Goal: Information Seeking & Learning: Learn about a topic

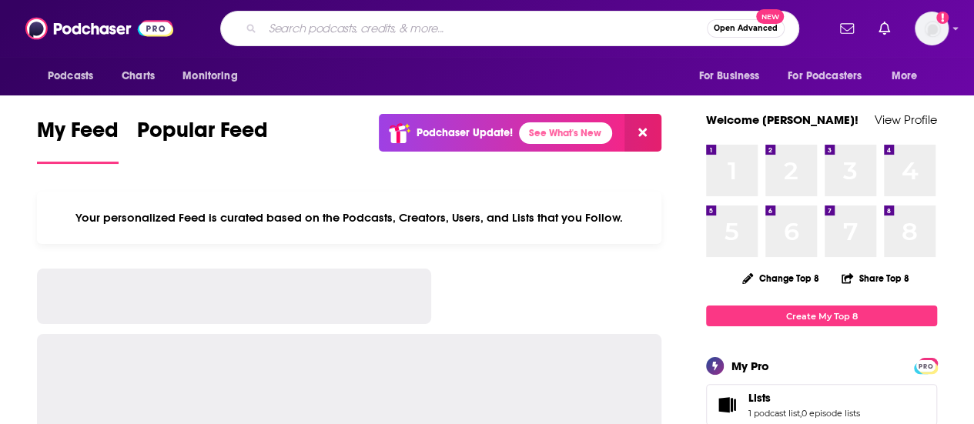
click at [387, 27] on input "Search podcasts, credits, & more..." at bounding box center [485, 28] width 444 height 25
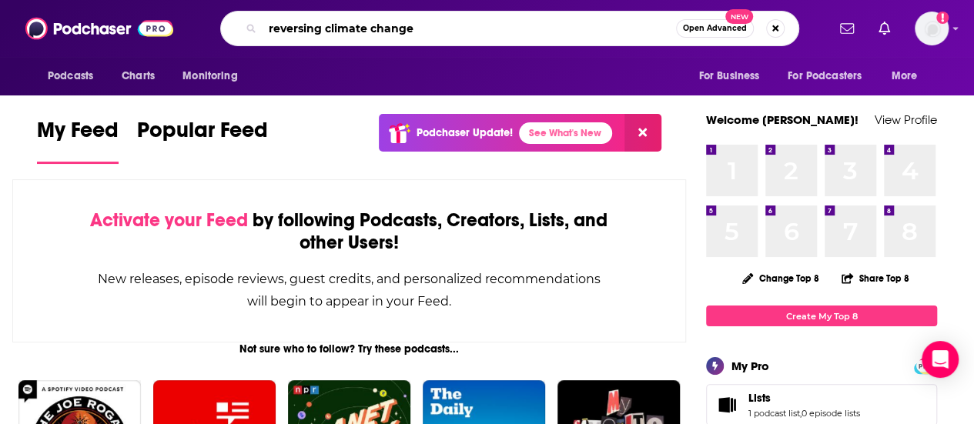
type input "reversing climate change"
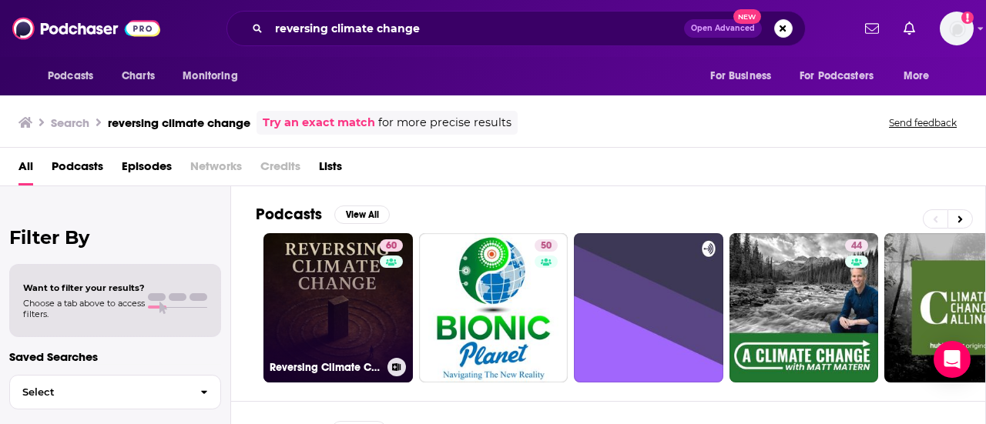
click at [325, 283] on link "60 Reversing Climate Change" at bounding box center [337, 307] width 149 height 149
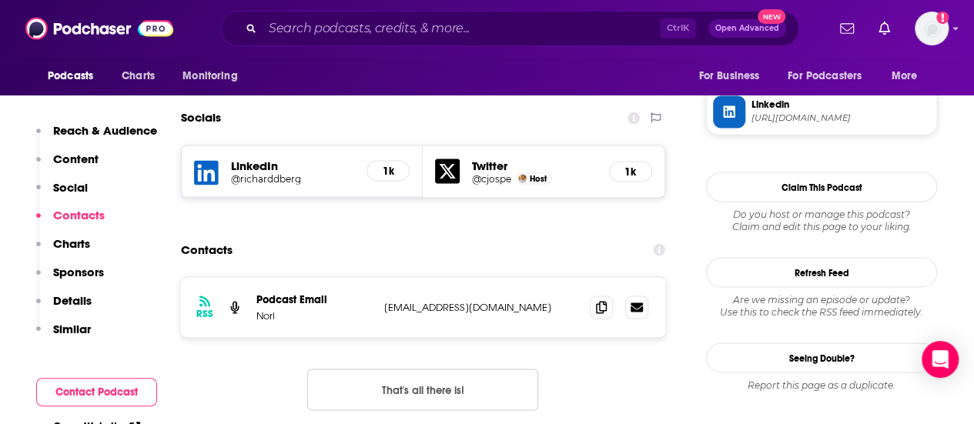
scroll to position [1155, 0]
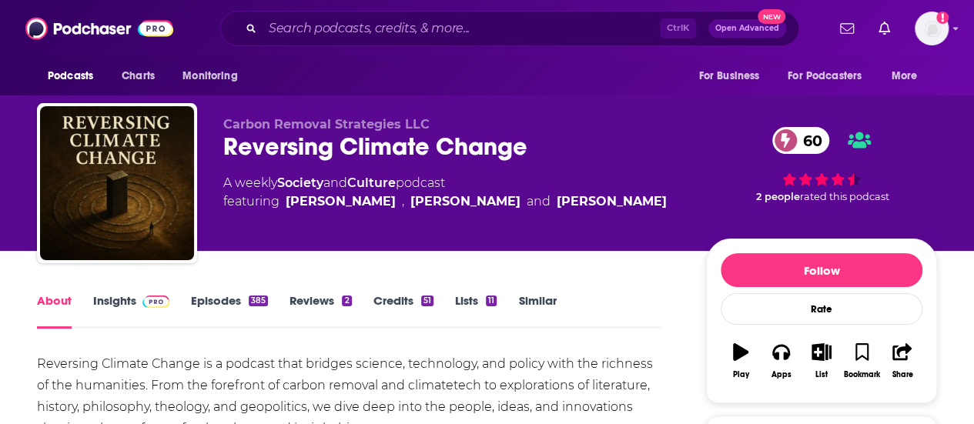
click at [224, 300] on link "Episodes 385" at bounding box center [229, 310] width 77 height 35
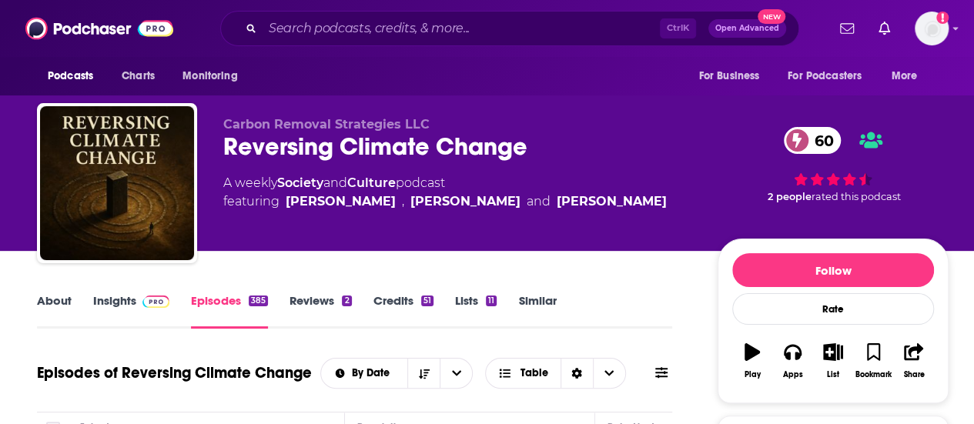
click at [143, 314] on link "Insights" at bounding box center [131, 310] width 76 height 35
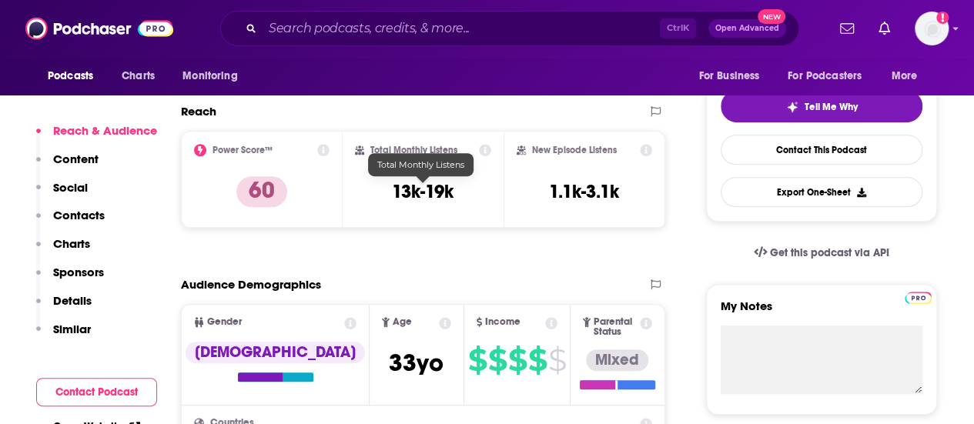
scroll to position [308, 0]
